Goal: Information Seeking & Learning: Learn about a topic

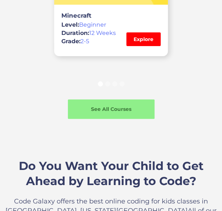
scroll to position [829, 0]
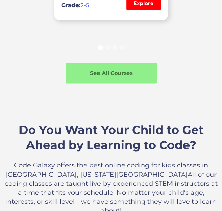
click at [134, 73] on div "See All Courses" at bounding box center [111, 74] width 91 height 8
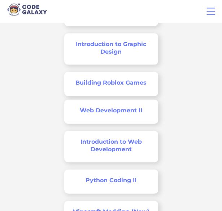
scroll to position [1405, 0]
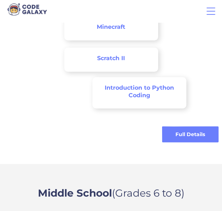
click at [25, 8] on img at bounding box center [26, 9] width 43 height 14
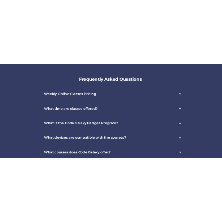
scroll to position [1946, 0]
